Goal: Check status: Check status

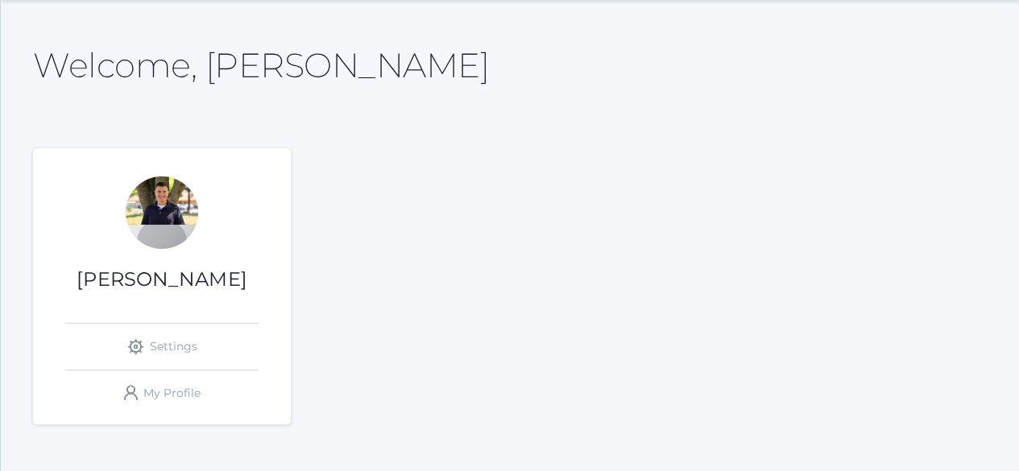
scroll to position [81, 0]
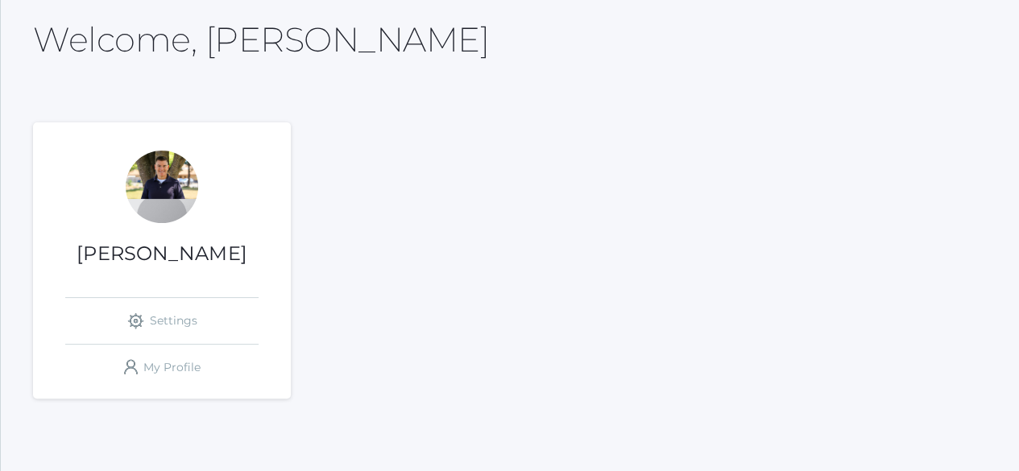
click at [172, 255] on h1 "[PERSON_NAME]" at bounding box center [162, 253] width 258 height 21
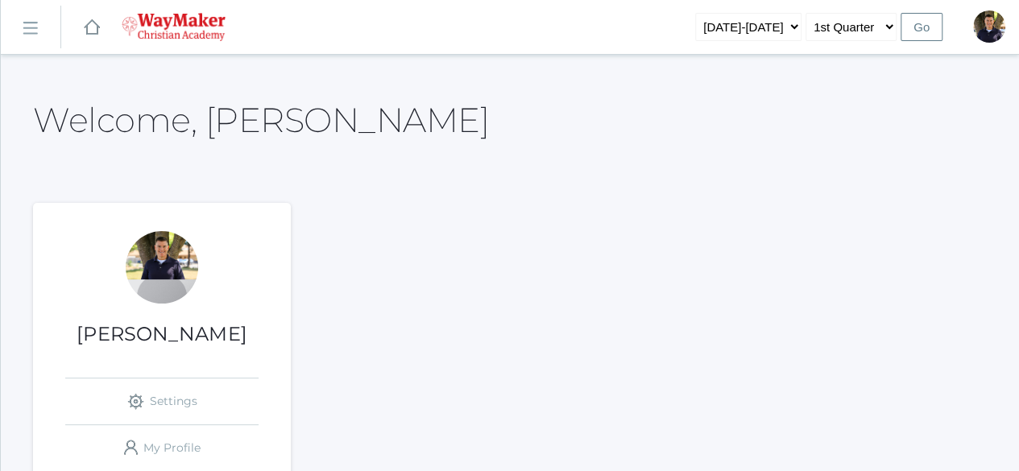
click at [39, 34] on link "icons/ui/navigation/hamburger Created with Sketch." at bounding box center [31, 27] width 60 height 43
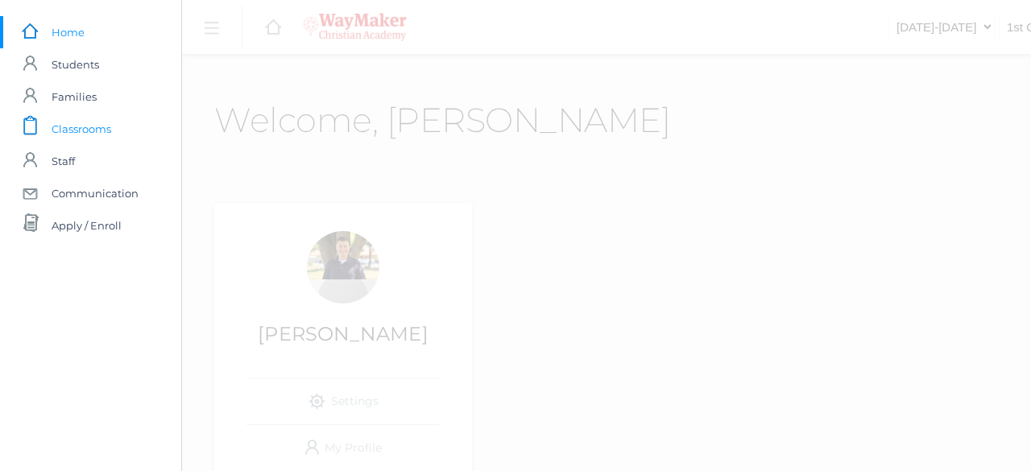
click at [76, 127] on span "Classrooms" at bounding box center [82, 129] width 60 height 32
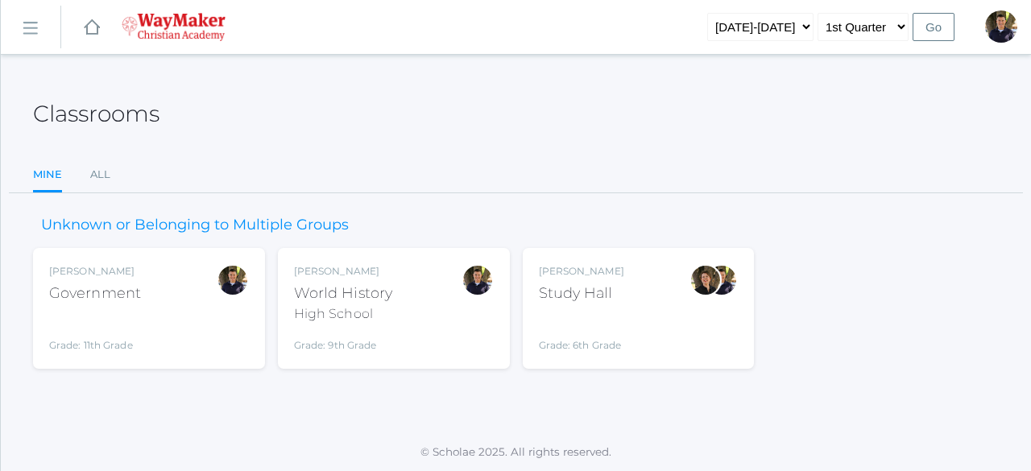
click at [108, 345] on div "Grade: 11th Grade" at bounding box center [95, 332] width 92 height 42
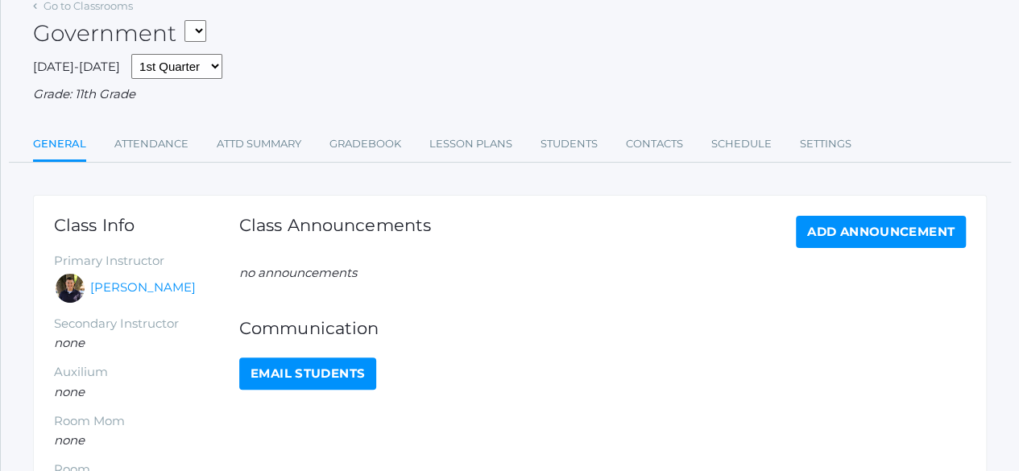
scroll to position [81, 0]
click at [158, 143] on link "Attendance" at bounding box center [151, 144] width 74 height 32
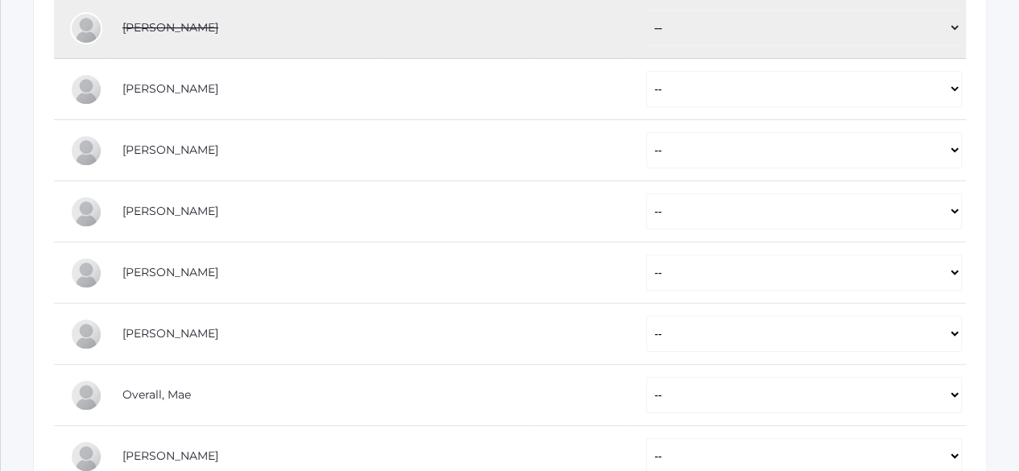
scroll to position [324, 0]
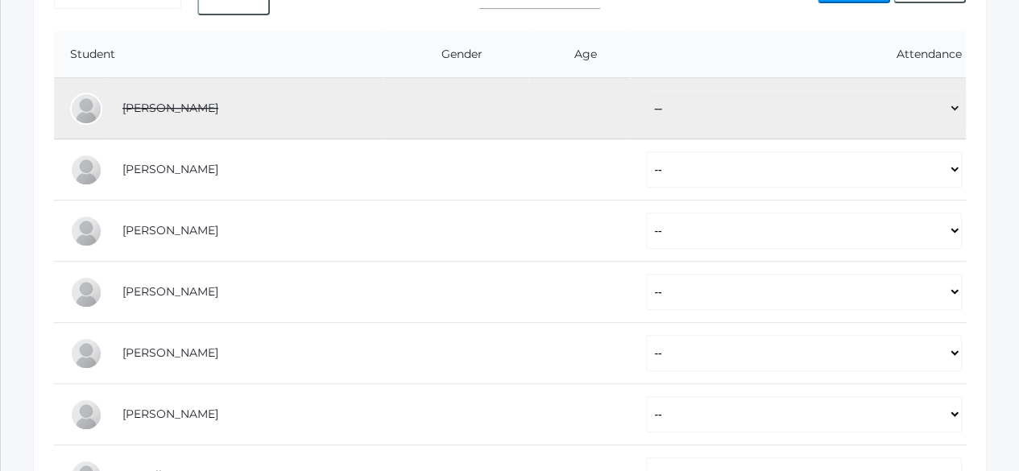
click at [669, 64] on th "Attendance" at bounding box center [798, 54] width 336 height 47
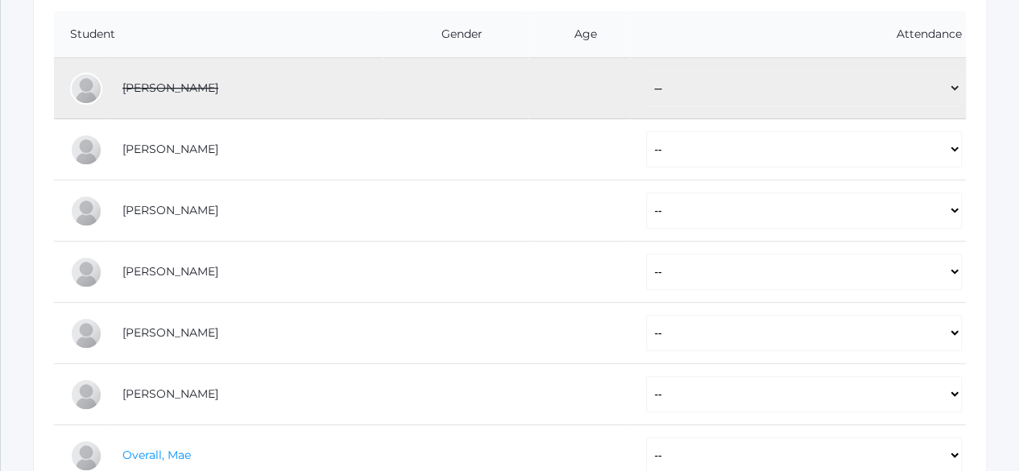
scroll to position [243, 0]
